Goal: Transaction & Acquisition: Purchase product/service

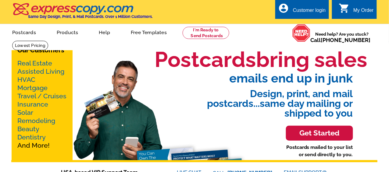
click at [29, 63] on link "Real Estate" at bounding box center [34, 63] width 35 height 8
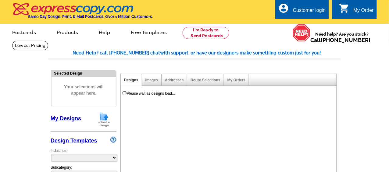
select select "785"
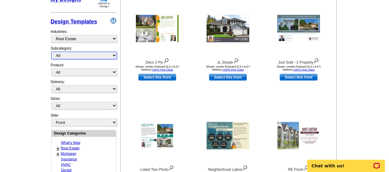
click at [114, 55] on select "All RE/MAX® Referrals Keller Williams® Berkshire Hathaway Home Services Century…" at bounding box center [84, 56] width 66 height 8
select select "1208"
click at [51, 52] on select "All RE/MAX® Referrals Keller Williams® Berkshire Hathaway Home Services Century…" at bounding box center [84, 56] width 66 height 8
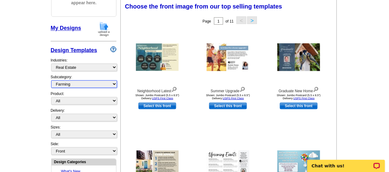
scroll to position [90, 0]
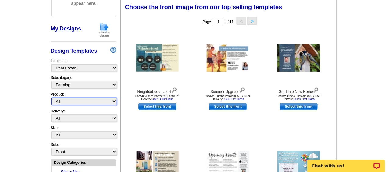
click at [114, 100] on select "All Postcards Letters and flyers Business Cards Door Hangers Greeting Cards" at bounding box center [84, 102] width 66 height 8
select select "1"
click at [51, 98] on select "All Postcards Letters and flyers Business Cards Door Hangers Greeting Cards" at bounding box center [84, 102] width 66 height 8
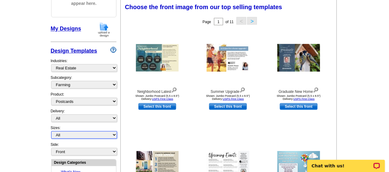
click at [115, 133] on select "All Jumbo Postcard (5.5" x 8.5") Regular Postcard (4.25" x 5.6") Panoramic Post…" at bounding box center [84, 135] width 66 height 8
select select "1"
click at [51, 131] on select "All Jumbo Postcard (5.5" x 8.5") Regular Postcard (4.25" x 5.6") Panoramic Post…" at bounding box center [84, 135] width 66 height 8
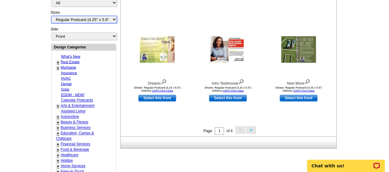
scroll to position [207, 0]
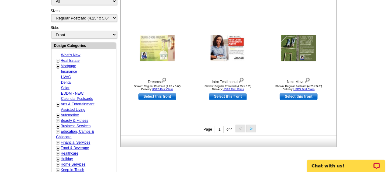
click at [253, 129] on button ">" at bounding box center [251, 129] width 10 height 8
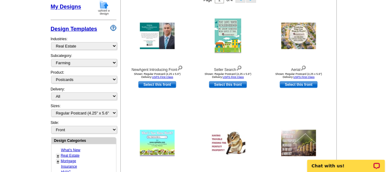
scroll to position [114, 0]
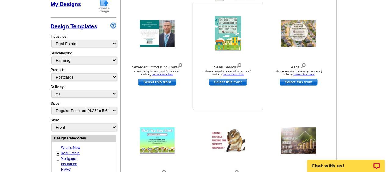
click at [226, 29] on img at bounding box center [228, 33] width 27 height 35
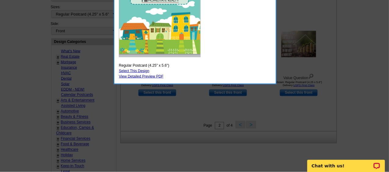
scroll to position [209, 0]
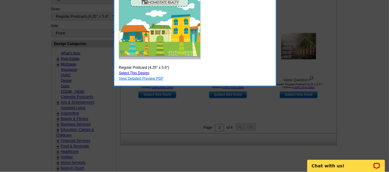
click at [142, 77] on link "View Detailed Preview PDF" at bounding box center [141, 78] width 45 height 4
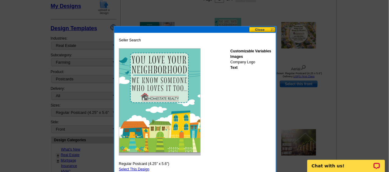
scroll to position [97, 0]
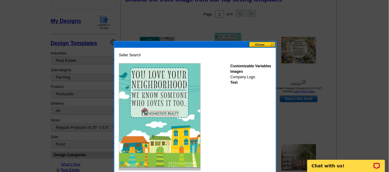
click at [260, 43] on button at bounding box center [262, 45] width 27 height 6
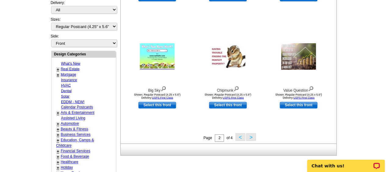
scroll to position [204, 0]
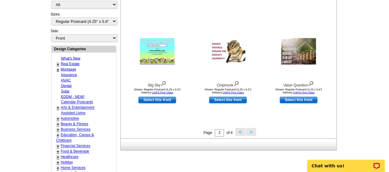
click at [250, 131] on button ">" at bounding box center [251, 132] width 10 height 8
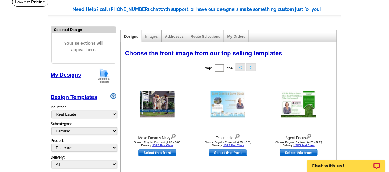
scroll to position [37, 0]
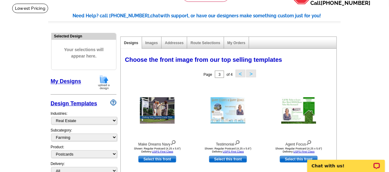
click at [241, 73] on button "<" at bounding box center [240, 74] width 10 height 8
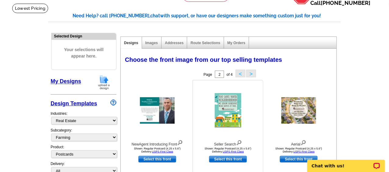
click at [224, 157] on link "Select this front" at bounding box center [228, 159] width 38 height 7
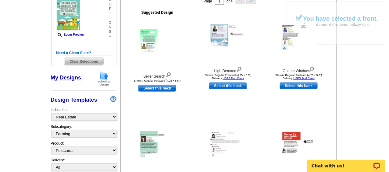
scroll to position [110, 0]
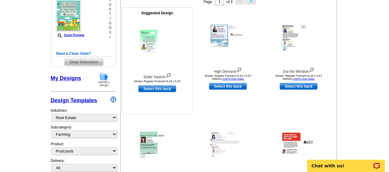
click at [149, 34] on img at bounding box center [157, 43] width 35 height 27
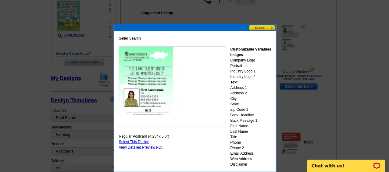
click at [129, 141] on link "Select This Design" at bounding box center [134, 142] width 30 height 4
select select "front"
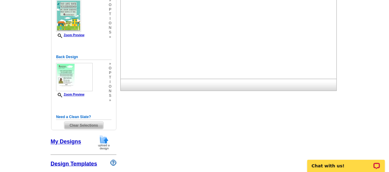
scroll to position [0, 0]
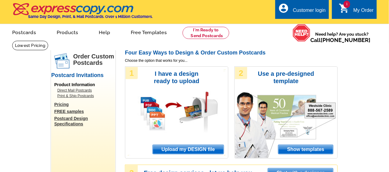
click at [357, 9] on div "My Order" at bounding box center [363, 12] width 20 height 9
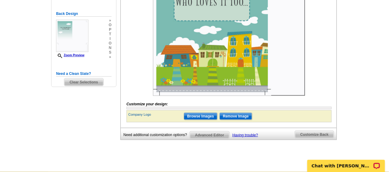
scroll to position [166, 0]
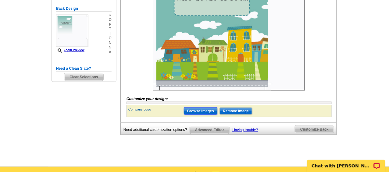
click at [199, 115] on input "Browse Images" at bounding box center [201, 111] width 34 height 7
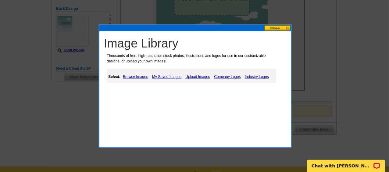
click at [221, 75] on link "Company Logos" at bounding box center [228, 76] width 30 height 7
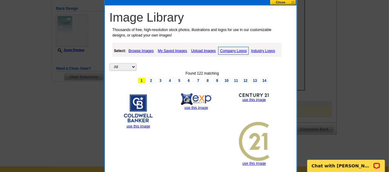
drag, startPoint x: 242, startPoint y: 29, endPoint x: 247, endPoint y: 3, distance: 26.2
click at [247, 3] on div at bounding box center [201, 2] width 192 height 6
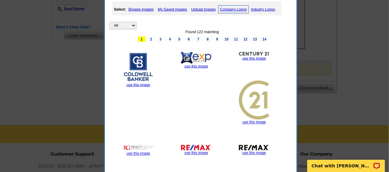
scroll to position [221, 0]
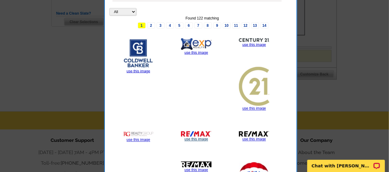
click at [193, 137] on link "use this image" at bounding box center [195, 139] width 23 height 4
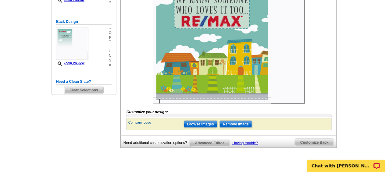
scroll to position [155, 0]
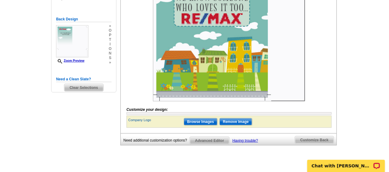
click at [161, 101] on img at bounding box center [229, 25] width 152 height 152
click at [314, 144] on span "Customize Back" at bounding box center [314, 139] width 39 height 7
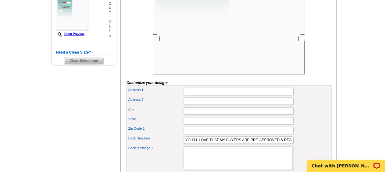
scroll to position [183, 0]
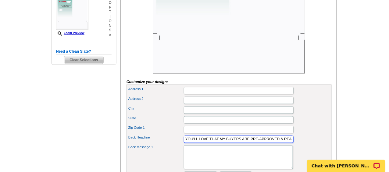
drag, startPoint x: 250, startPoint y: 147, endPoint x: 278, endPoint y: 147, distance: 28.3
click at [278, 143] on input "YOU'LL LOVE THAT MY BUYERS ARE PRE-APPROVED & READY1" at bounding box center [239, 139] width 110 height 7
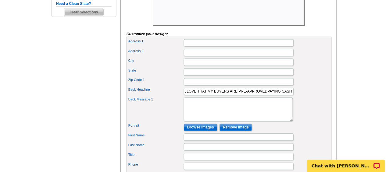
scroll to position [0, 0]
click at [315, 118] on div "Back Message 1" at bounding box center [229, 110] width 203 height 26
drag, startPoint x: 250, startPoint y: 98, endPoint x: 262, endPoint y: 97, distance: 12.2
click at [262, 95] on input "YOU'LL LOVE THAT MY BUYERS ARE PRE-APPROVEDPAYING CASH & READY1" at bounding box center [239, 91] width 110 height 7
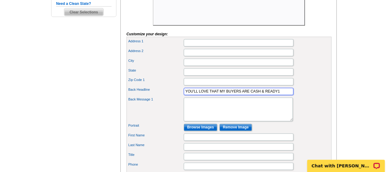
scroll to position [0, 0]
click at [261, 95] on input "YOU'LL LOVE THAT MY BUYERS ARE CASH & READY1" at bounding box center [239, 91] width 110 height 7
click at [291, 95] on input "YOU'LL LOVE THAT MY BUYERS ARE CASH BUYERS & READY1" at bounding box center [239, 91] width 110 height 7
click at [295, 106] on div "Back Message 1" at bounding box center [229, 110] width 203 height 26
click at [278, 95] on input "YOU'LL LOVE THAT MY BUYERS ARE CASH BUYERS & READY1" at bounding box center [239, 91] width 110 height 7
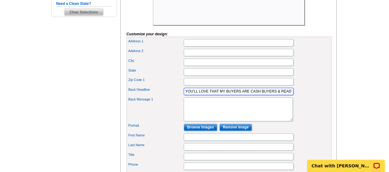
click at [292, 95] on input "YOU'LL LOVE THAT MY BUYERS ARE CASH BUYERS & READY1" at bounding box center [239, 91] width 110 height 7
type input "YOU'LL LOVE THAT MY BUYERS ARE CASH BUYERS & READY TO GO!"
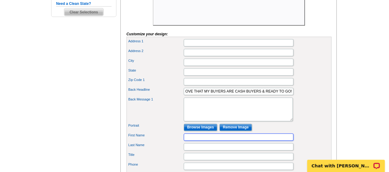
scroll to position [0, 0]
click at [199, 141] on input "First Name" at bounding box center [239, 137] width 110 height 7
type input "Ann"
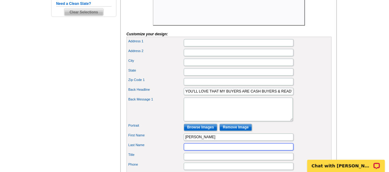
click at [190, 151] on input "Last Name" at bounding box center [239, 146] width 110 height 7
type input "Quinlin"
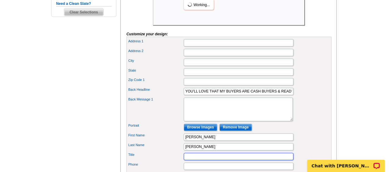
click at [197, 161] on input "Title" at bounding box center [239, 156] width 110 height 7
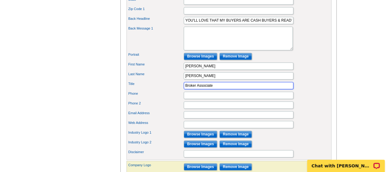
scroll to position [337, 0]
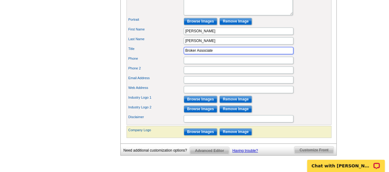
type input "Broker Associate"
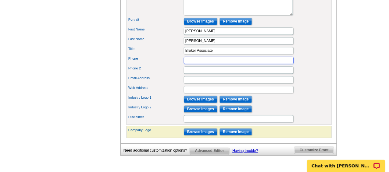
click at [187, 64] on input "Phone" at bounding box center [239, 60] width 110 height 7
type input "508-776-4486"
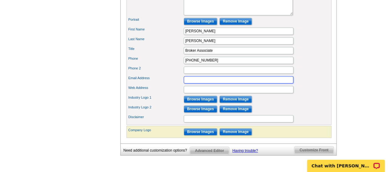
click at [198, 83] on input "Email Address" at bounding box center [239, 79] width 110 height 7
type input "Ann@RealEstateCape.com"
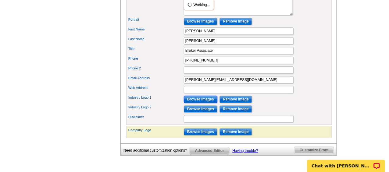
click at [195, 103] on input "Browse Images" at bounding box center [201, 99] width 34 height 7
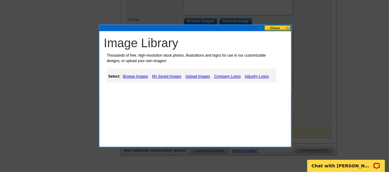
click at [251, 76] on link "Industry Logos" at bounding box center [256, 76] width 27 height 7
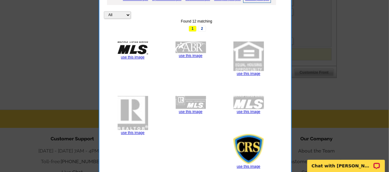
scroll to position [462, 0]
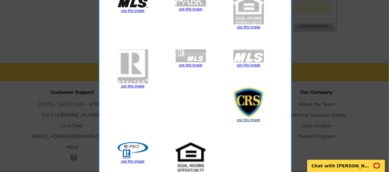
click at [248, 118] on link "use this image" at bounding box center [248, 120] width 23 height 4
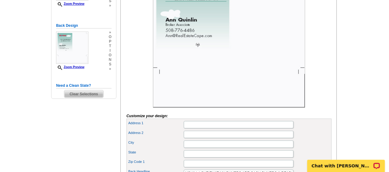
scroll to position [160, 0]
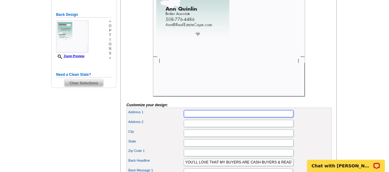
click at [196, 118] on input "Address 1" at bounding box center [239, 113] width 110 height 7
type input "7 Parker Rd"
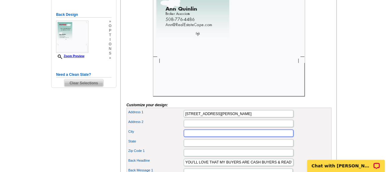
click at [191, 137] on input "City" at bounding box center [239, 133] width 110 height 7
type input "Osterville"
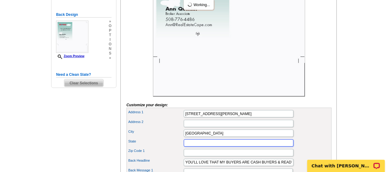
click at [187, 147] on input "State" at bounding box center [239, 143] width 110 height 7
type input "MA"
click at [187, 157] on input "Zip Code 1" at bounding box center [239, 152] width 110 height 7
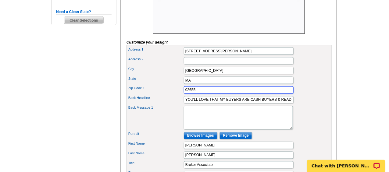
scroll to position [224, 0]
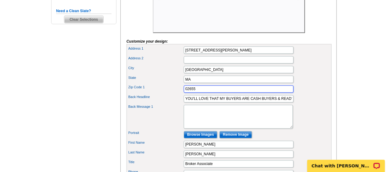
type input "02655"
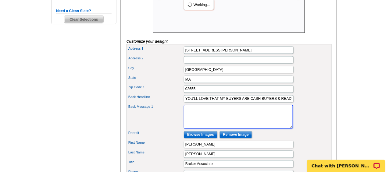
click at [189, 120] on textarea "Back Message 1" at bounding box center [238, 117] width 109 height 24
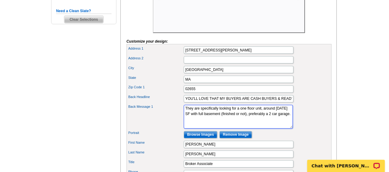
click at [186, 116] on textarea "They are specifically looking for a one floor unit, around 1500 SF with full ba…" at bounding box center [238, 117] width 109 height 24
click at [243, 115] on textarea "Fo you have an E or a G unit? They are specifically looking for a one floor uni…" at bounding box center [238, 117] width 109 height 24
type textarea "Fo you have an E or a G unit? Buyers are specifically looking for a one floor u…"
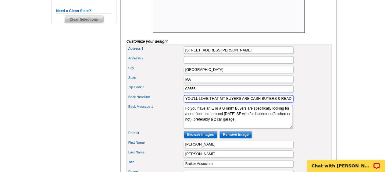
click at [240, 103] on input "YOU'LL LOVE THAT MY BUYERS ARE CASH BUYERS & READY TO GO!" at bounding box center [239, 98] width 110 height 7
type input "YOU'LL LOVE THAT MY CLIENTS ARE CASH BUYERS & READY TO GO!"
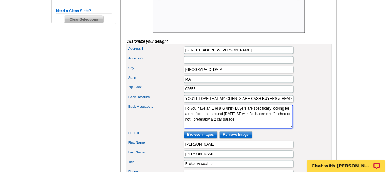
click at [273, 127] on textarea "Fo you have an E or a G unit? Buyers are specifically looking for a one floor u…" at bounding box center [238, 117] width 109 height 24
click at [189, 115] on textarea "Fo you have an E or a G unit? Buyers are specifically looking for a one floor u…" at bounding box center [238, 117] width 109 height 24
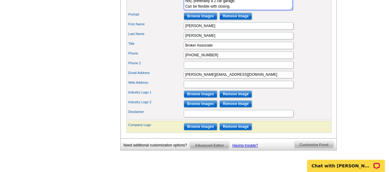
scroll to position [348, 0]
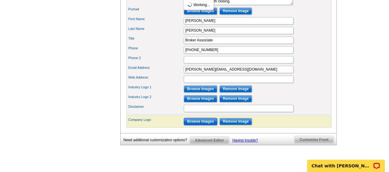
click at [197, 125] on input "Browse Images" at bounding box center [201, 121] width 34 height 7
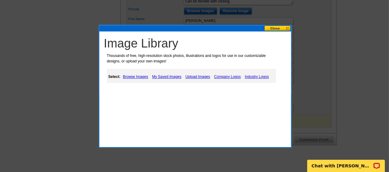
click at [276, 26] on button at bounding box center [277, 28] width 27 height 6
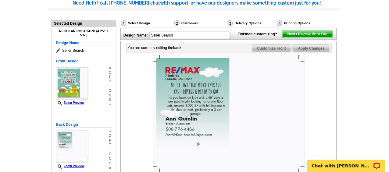
scroll to position [49, 0]
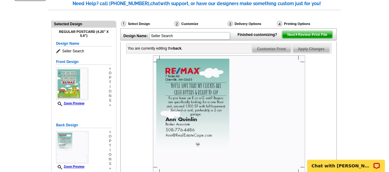
click at [306, 38] on span "Next Review Print File" at bounding box center [307, 34] width 50 height 7
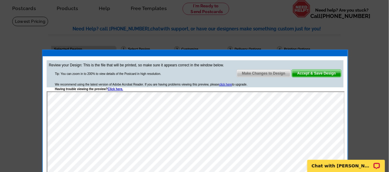
scroll to position [6, 0]
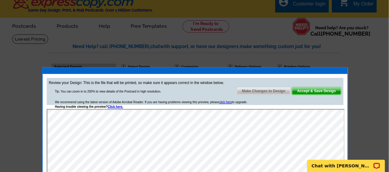
click at [260, 89] on span "Make Changes to Design" at bounding box center [264, 90] width 54 height 7
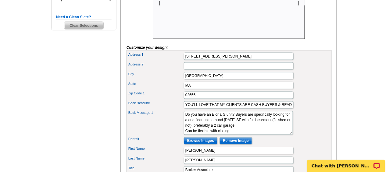
scroll to position [233, 0]
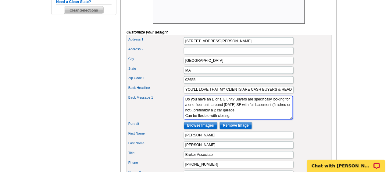
click at [246, 107] on textarea "Do you have an E or a G unit? Buyers are specifically looking for a one floor u…" at bounding box center [238, 108] width 109 height 24
click at [267, 107] on textarea "Do you have an E or a G unit? We are specifically looking for a one floor unit,…" at bounding box center [238, 108] width 109 height 24
click at [261, 106] on textarea "Do you have an E or a G unit? We are looking for a one floor unit, around 1500 …" at bounding box center [238, 108] width 109 height 24
click at [236, 120] on textarea "Do you have an E or a G unit? We are looking specifically for a one floor unit,…" at bounding box center [238, 108] width 109 height 24
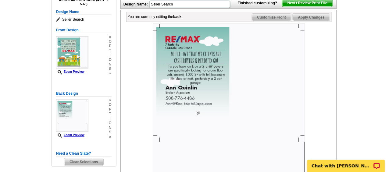
scroll to position [39, 0]
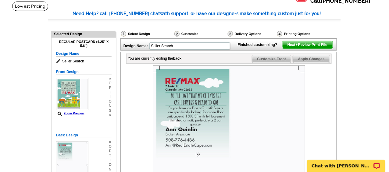
type textarea "Do you have an E or a G unit? We are looking specifically for a one floor unit,…"
click at [304, 48] on span "Next Review Print File" at bounding box center [307, 44] width 50 height 7
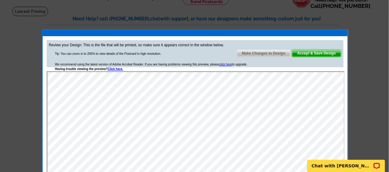
scroll to position [44, 0]
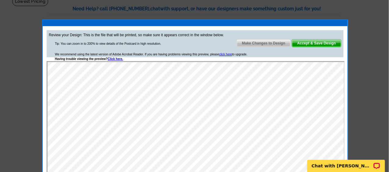
click at [249, 24] on div at bounding box center [195, 23] width 305 height 6
click at [315, 41] on span "Accept & Save Design" at bounding box center [316, 43] width 49 height 7
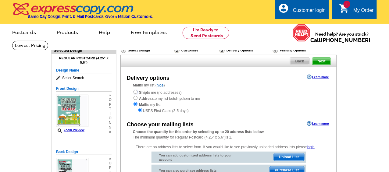
click at [136, 92] on input "radio" at bounding box center [135, 92] width 4 height 4
radio input "true"
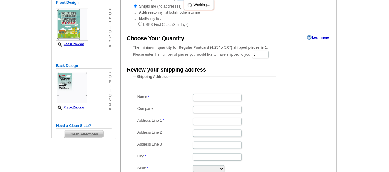
scroll to position [89, 0]
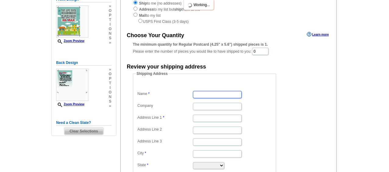
click at [202, 96] on input "Name" at bounding box center [217, 94] width 49 height 7
type input "[PERSON_NAME]"
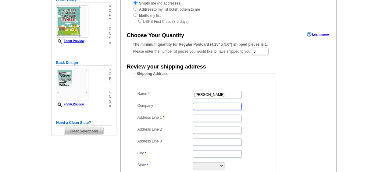
click at [200, 106] on input "Company" at bounding box center [217, 106] width 49 height 7
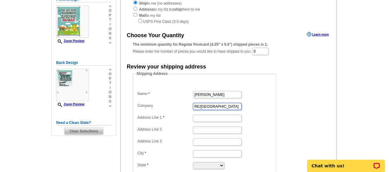
scroll to position [0, 1]
type input "RE/MAX Real Estate Center"
click at [204, 113] on dd at bounding box center [204, 117] width 137 height 9
click at [199, 119] on input "Address Line 1" at bounding box center [217, 118] width 49 height 7
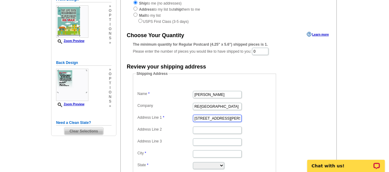
type input "[STREET_ADDRESS][PERSON_NAME]"
click at [200, 152] on input "City" at bounding box center [217, 153] width 49 height 7
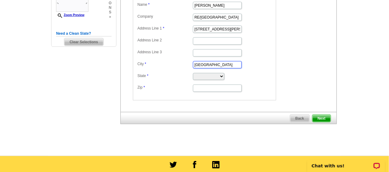
scroll to position [193, 0]
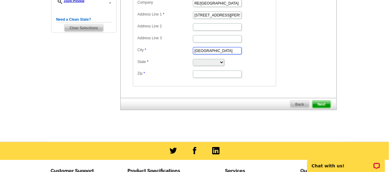
type input "[GEOGRAPHIC_DATA]"
click at [216, 62] on select "Alabama Alaska Arizona Arkansas California Colorado Connecticut District of Col…" at bounding box center [208, 62] width 31 height 7
select select "MA"
click at [193, 59] on select "Alabama Alaska Arizona Arkansas California Colorado Connecticut District of Col…" at bounding box center [208, 62] width 31 height 7
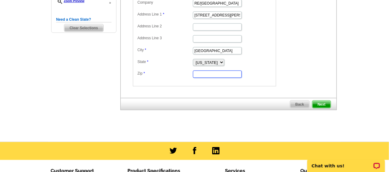
click at [199, 74] on input "Zip" at bounding box center [217, 74] width 49 height 7
type input "02655"
click at [323, 104] on span "Next" at bounding box center [321, 104] width 18 height 7
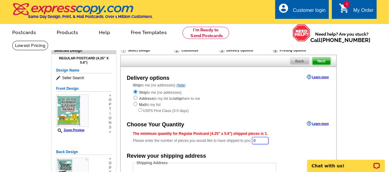
drag, startPoint x: 264, startPoint y: 143, endPoint x: 243, endPoint y: 141, distance: 20.2
click at [243, 141] on div "The minimum quantity for Regular Postcard (4.25" x 5.6") shipped pieces is 1. P…" at bounding box center [228, 138] width 191 height 14
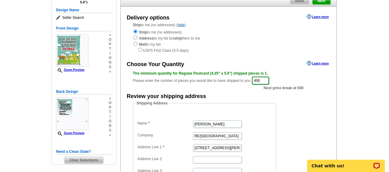
scroll to position [59, 0]
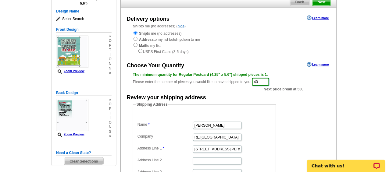
type input "4"
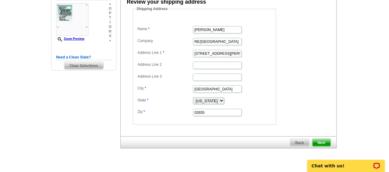
scroll to position [161, 0]
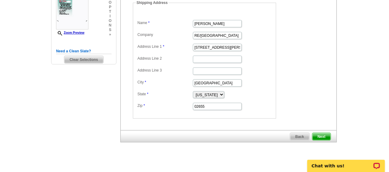
type input "300"
click at [322, 135] on span "Next" at bounding box center [321, 136] width 18 height 7
click at [322, 133] on span "Next" at bounding box center [321, 136] width 18 height 7
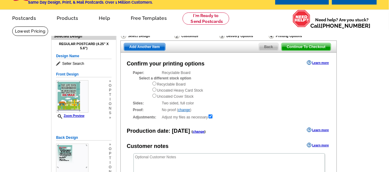
scroll to position [16, 0]
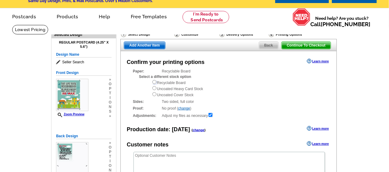
click at [155, 83] on input "radio" at bounding box center [154, 82] width 4 height 4
radio input "true"
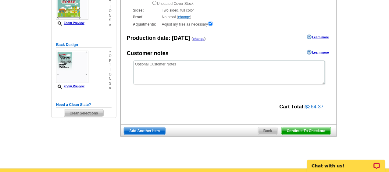
scroll to position [108, 0]
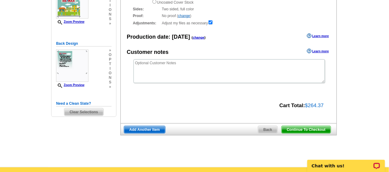
click at [298, 128] on span "Continue To Checkout" at bounding box center [305, 129] width 49 height 7
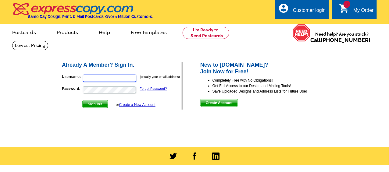
click at [92, 78] on input "Username:" at bounding box center [109, 78] width 53 height 7
type input "[EMAIL_ADDRESS][DOMAIN_NAME]"
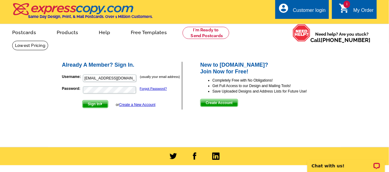
click at [97, 104] on span "Sign In" at bounding box center [95, 104] width 25 height 7
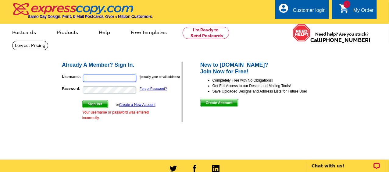
click at [91, 79] on input "Username:" at bounding box center [109, 78] width 53 height 7
type input "[EMAIL_ADDRESS][DOMAIN_NAME]"
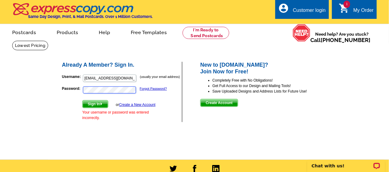
scroll to position [1, 0]
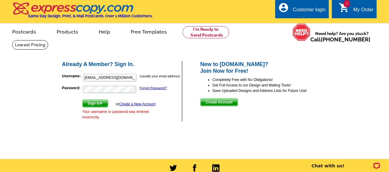
click at [92, 102] on span "Sign In" at bounding box center [95, 103] width 25 height 7
